Goal: Task Accomplishment & Management: Use online tool/utility

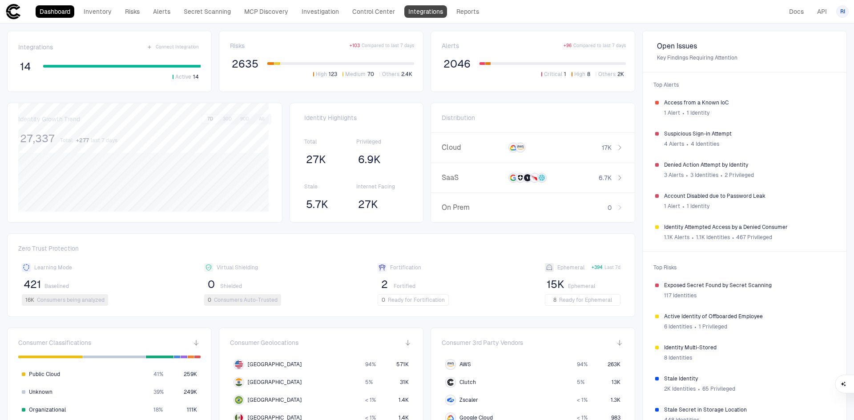
click at [425, 13] on link "Integrations" at bounding box center [425, 11] width 43 height 12
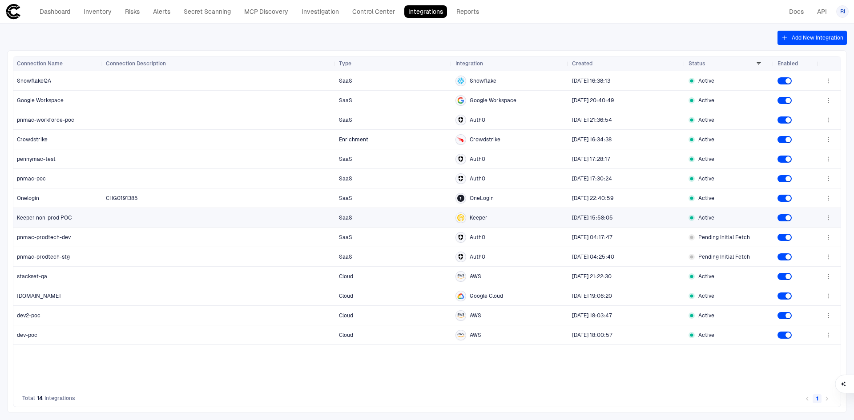
click at [48, 220] on span "Keeper non-prod POC" at bounding box center [44, 217] width 55 height 7
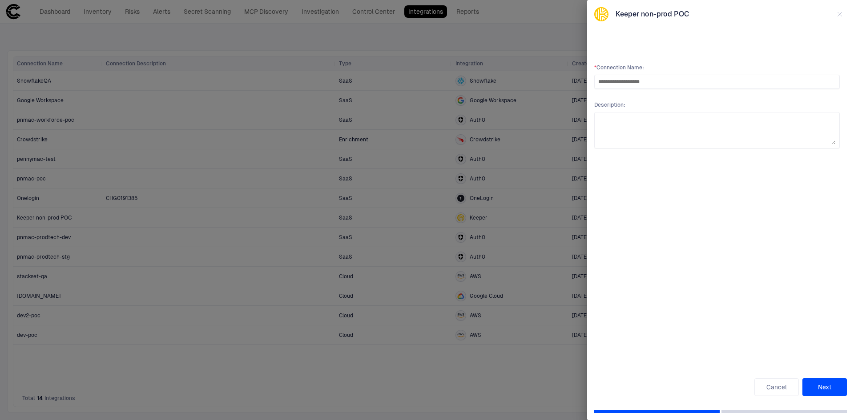
click at [823, 386] on button "Next" at bounding box center [824, 387] width 44 height 18
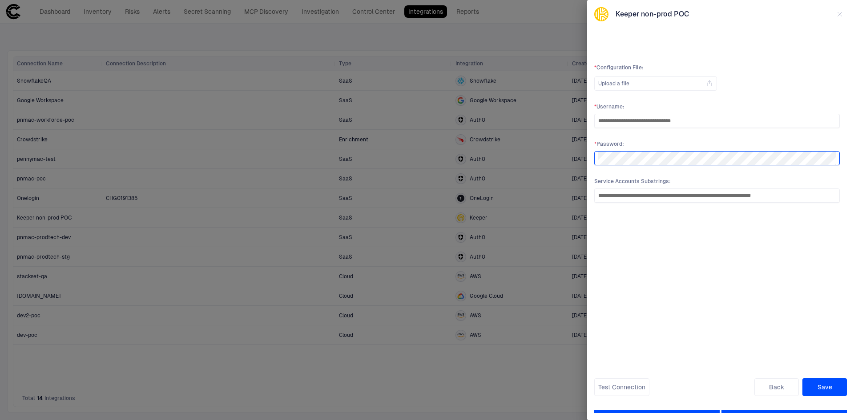
click at [570, 159] on div "**********" at bounding box center [427, 210] width 854 height 420
click at [827, 386] on button "Save" at bounding box center [824, 387] width 44 height 18
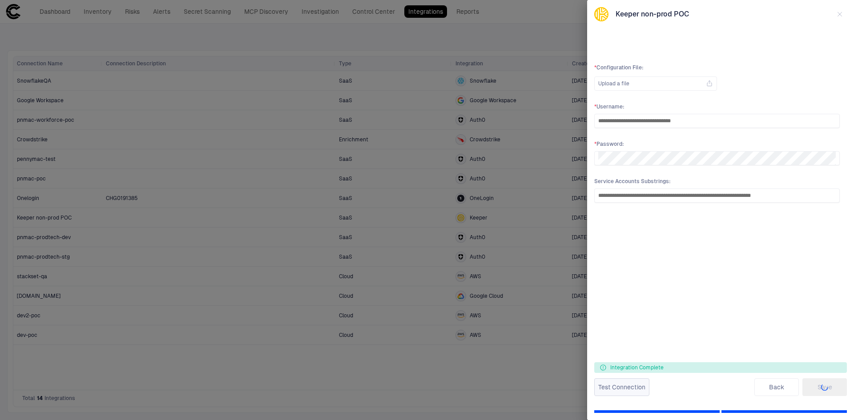
click at [625, 386] on button "Test Connection" at bounding box center [621, 387] width 55 height 18
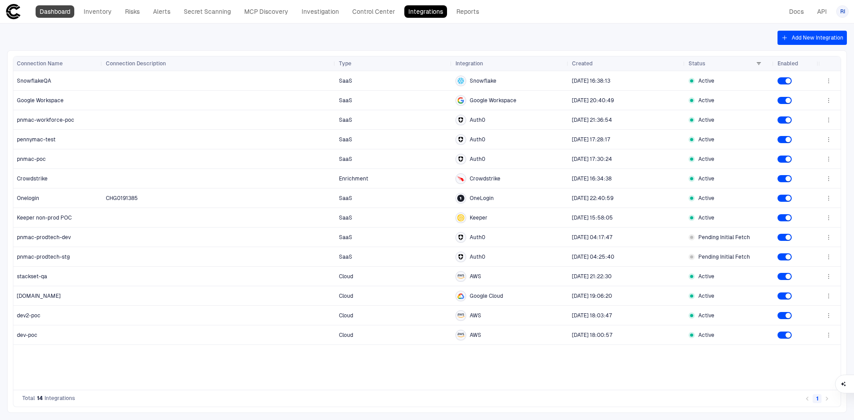
click at [52, 8] on link "Dashboard" at bounding box center [55, 11] width 39 height 12
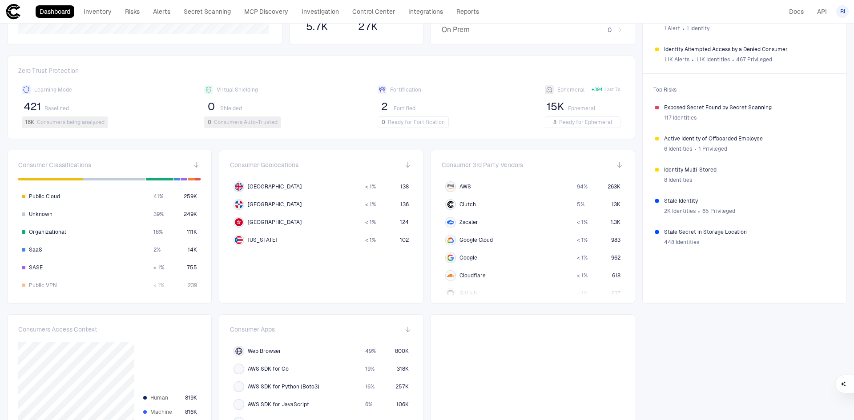
scroll to position [178, 0]
click at [465, 202] on span "Clutch" at bounding box center [467, 204] width 16 height 7
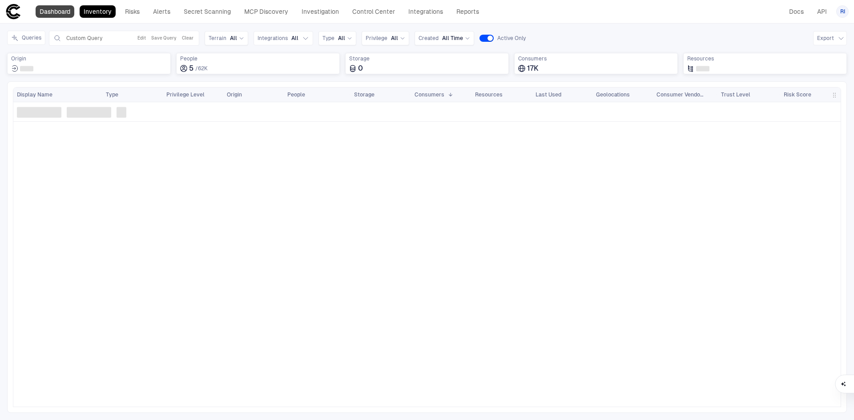
click at [54, 14] on link "Dashboard" at bounding box center [55, 11] width 39 height 12
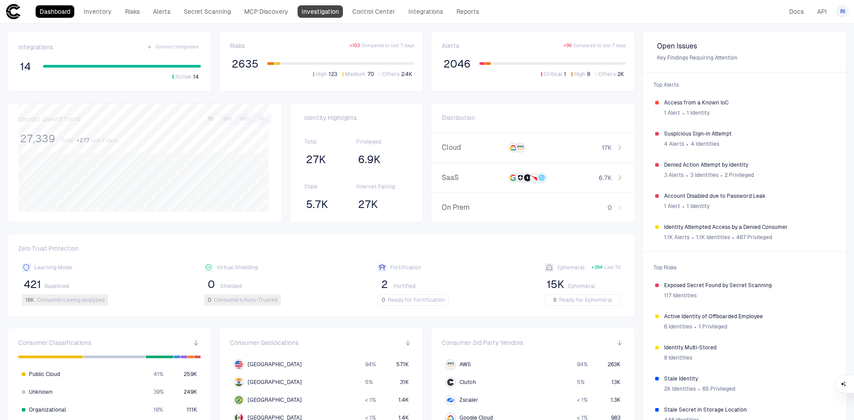
click at [322, 14] on link "Investigation" at bounding box center [319, 11] width 45 height 12
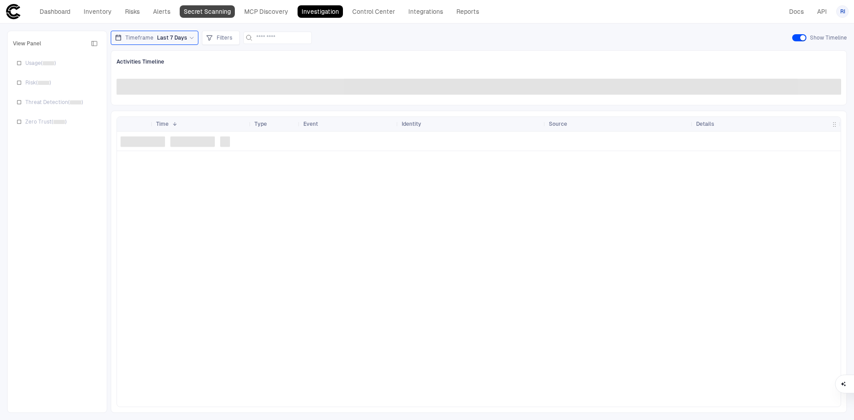
click at [210, 12] on link "Secret Scanning" at bounding box center [207, 11] width 55 height 12
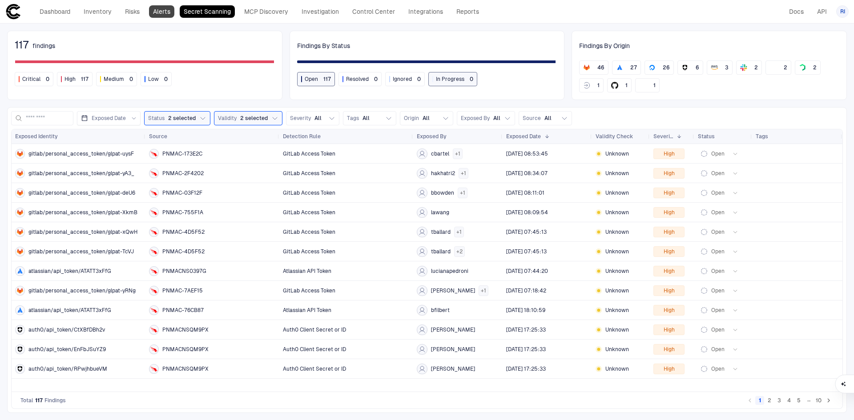
click at [163, 11] on link "Alerts" at bounding box center [161, 11] width 25 height 12
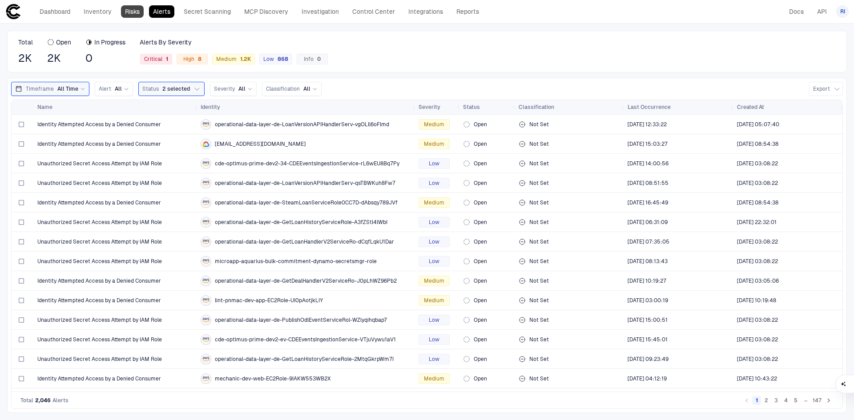
click at [138, 13] on link "Risks" at bounding box center [132, 11] width 23 height 12
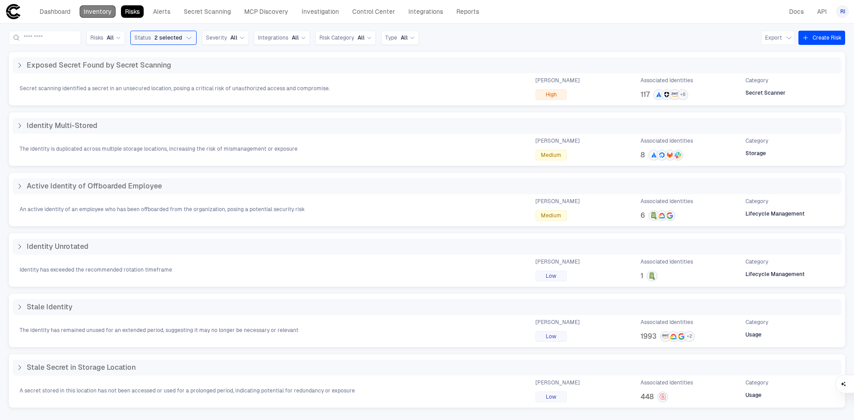
click at [107, 12] on link "Inventory" at bounding box center [98, 11] width 36 height 12
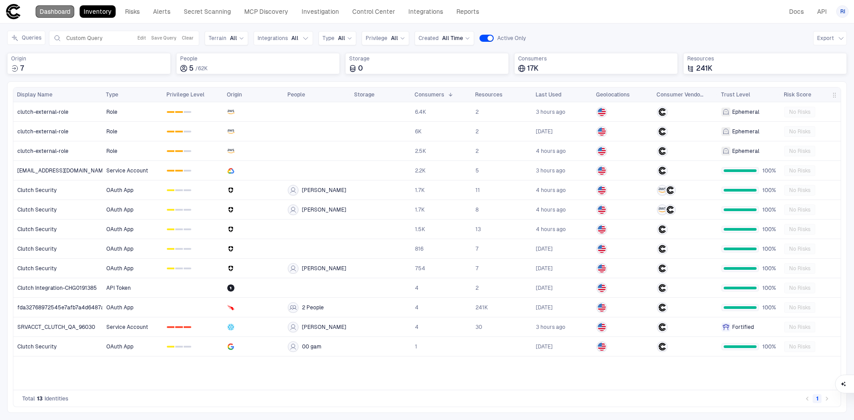
click at [64, 12] on link "Dashboard" at bounding box center [55, 11] width 39 height 12
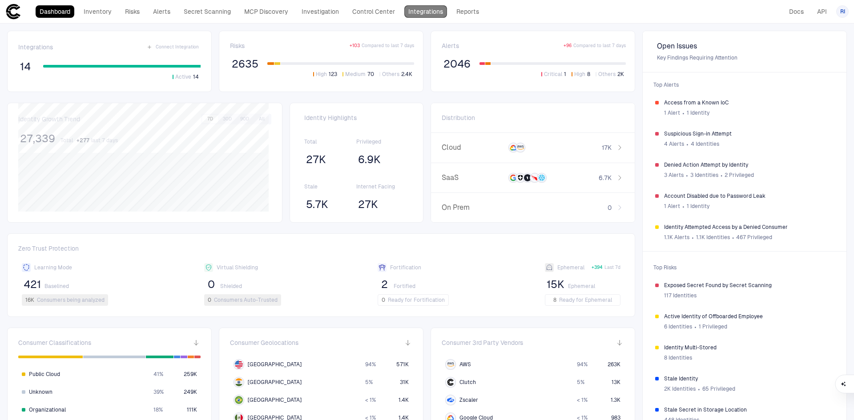
click at [426, 11] on link "Integrations" at bounding box center [425, 11] width 43 height 12
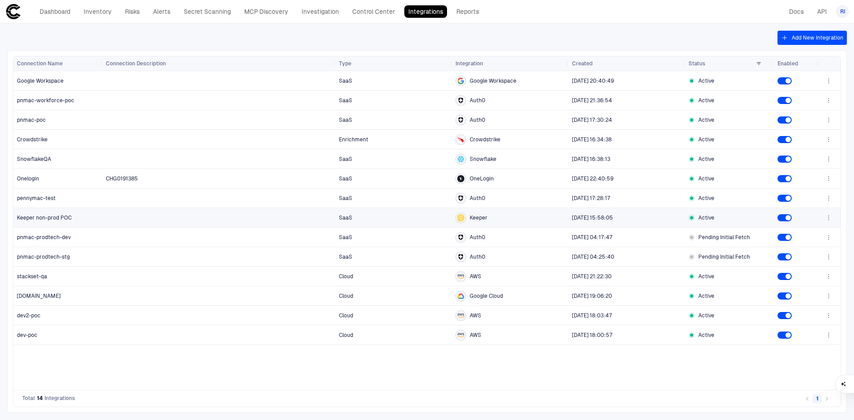
click at [51, 220] on span "Keeper non-prod POC" at bounding box center [44, 217] width 55 height 7
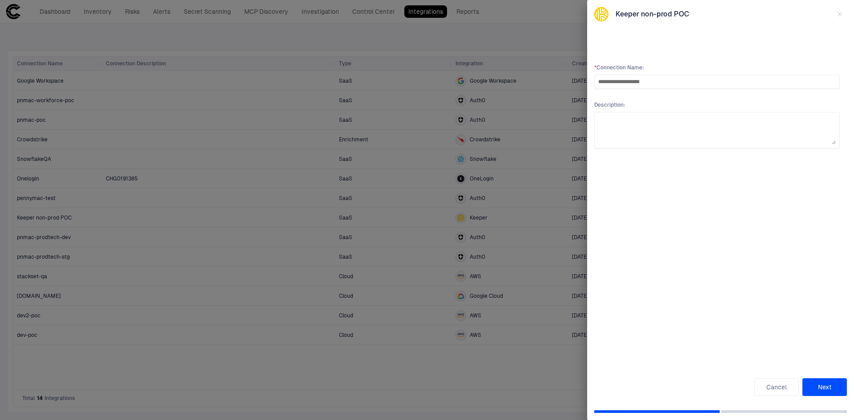
click at [824, 389] on button "Next" at bounding box center [824, 387] width 44 height 18
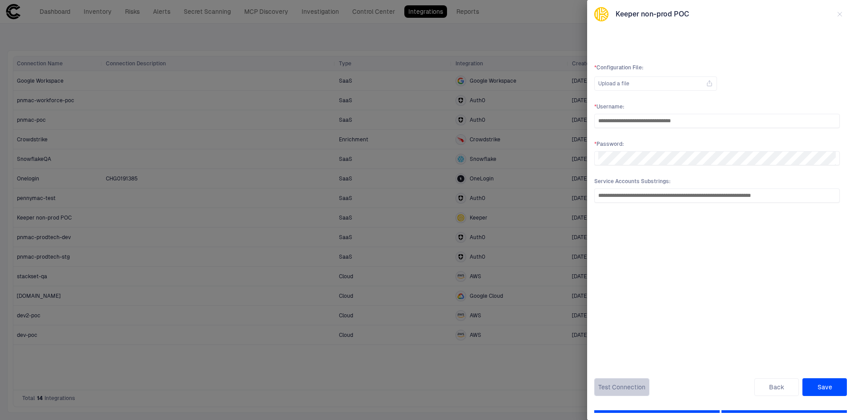
click at [629, 388] on button "Test Connection" at bounding box center [621, 387] width 55 height 18
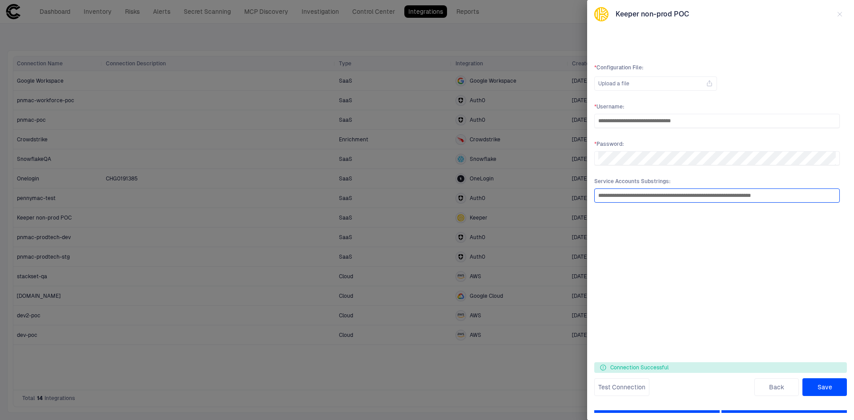
click at [767, 193] on input "**********" at bounding box center [716, 195] width 237 height 13
click at [766, 125] on input "**********" at bounding box center [716, 120] width 237 height 13
click at [780, 196] on input "**********" at bounding box center [716, 195] width 237 height 13
click at [823, 389] on button "Save" at bounding box center [824, 387] width 44 height 18
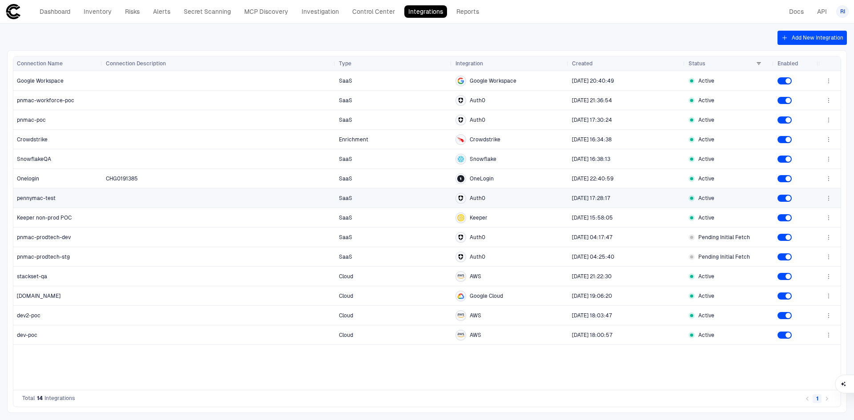
click at [42, 198] on span "pennymac-test" at bounding box center [36, 198] width 39 height 7
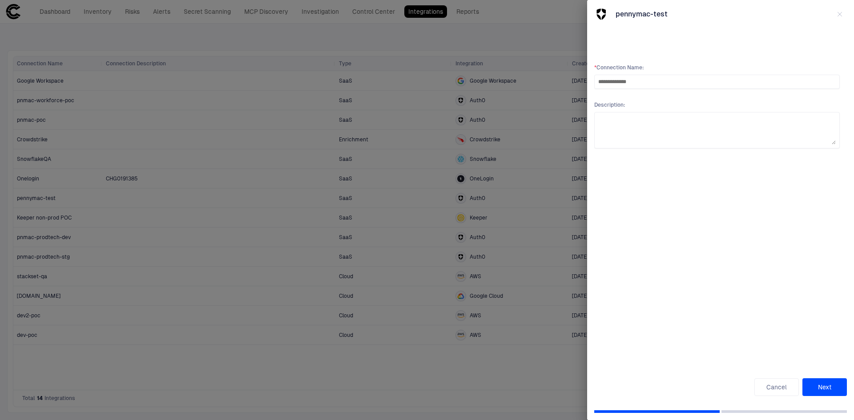
click at [823, 385] on button "Next" at bounding box center [824, 387] width 44 height 18
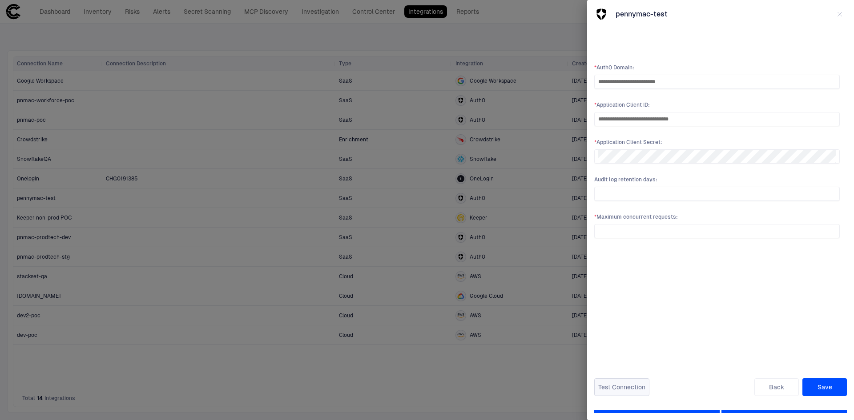
click at [624, 390] on button "Test Connection" at bounding box center [621, 387] width 55 height 18
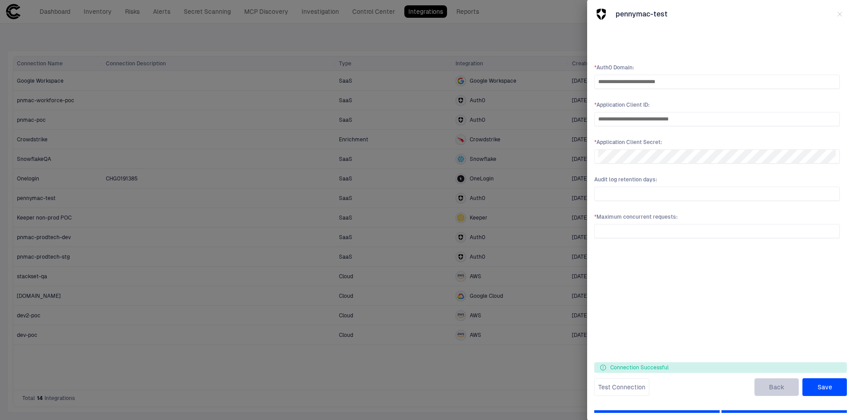
click at [781, 389] on button "Back" at bounding box center [776, 387] width 44 height 18
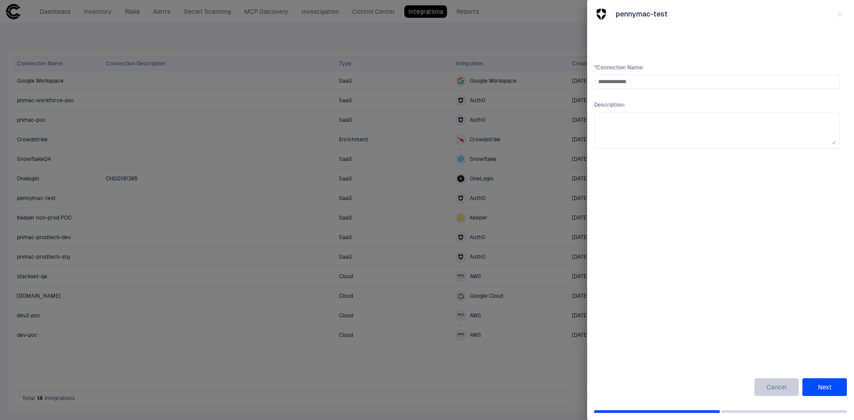
click at [779, 390] on button "Cancel" at bounding box center [776, 387] width 44 height 18
